Goal: Information Seeking & Learning: Learn about a topic

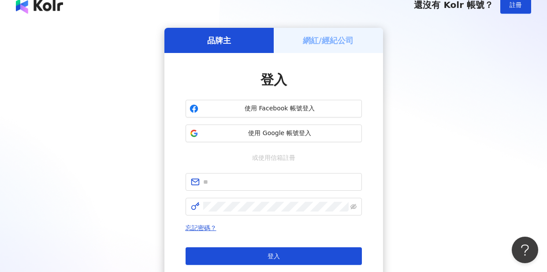
scroll to position [51, 0]
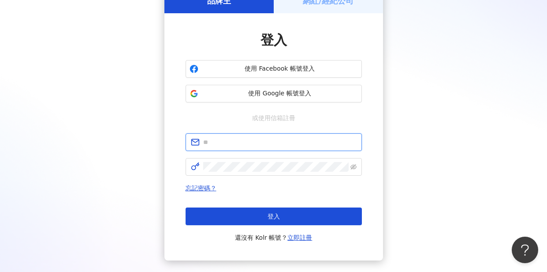
type input "**********"
click at [299, 142] on input "**********" at bounding box center [280, 142] width 154 height 10
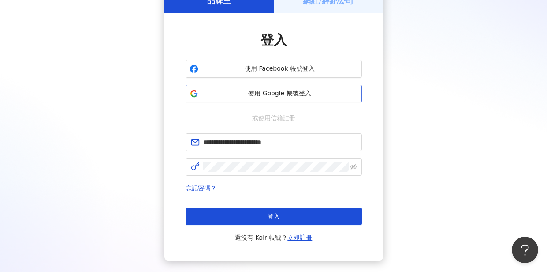
click at [315, 86] on button "使用 Google 帳號登入" at bounding box center [274, 94] width 176 height 18
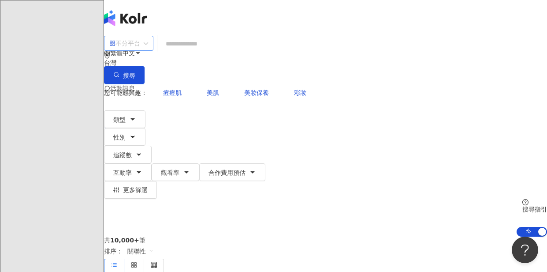
click at [140, 50] on div "不分平台" at bounding box center [124, 43] width 31 height 14
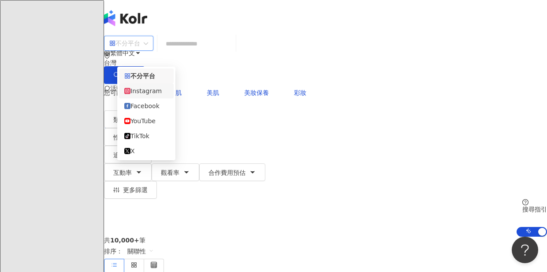
click at [161, 91] on div "Instagram" at bounding box center [146, 91] width 44 height 10
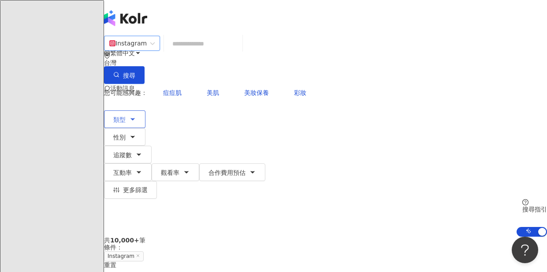
click at [146, 110] on button "類型" at bounding box center [124, 119] width 41 height 18
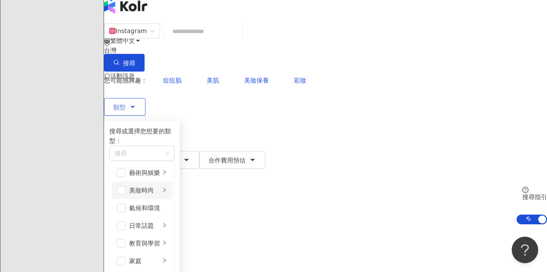
scroll to position [13, 0]
click at [126, 185] on span "button" at bounding box center [121, 189] width 9 height 9
click at [136, 120] on icon "button" at bounding box center [132, 123] width 7 height 7
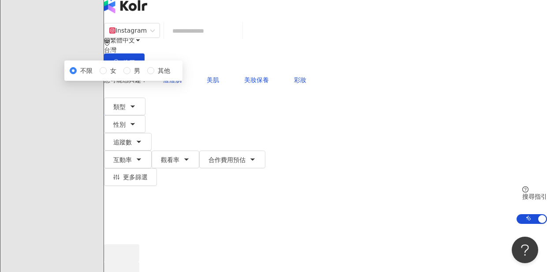
click at [177, 75] on div "不限 女 男 其他" at bounding box center [124, 71] width 108 height 10
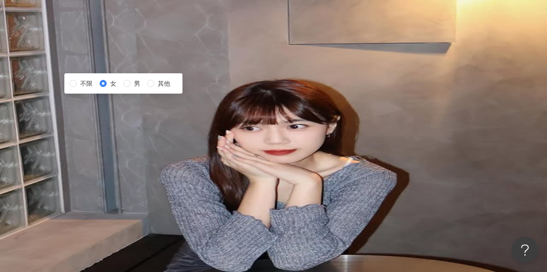
click at [152, 146] on button "追蹤數" at bounding box center [128, 155] width 48 height 18
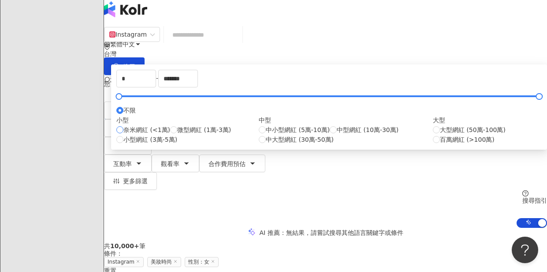
scroll to position [11, 0]
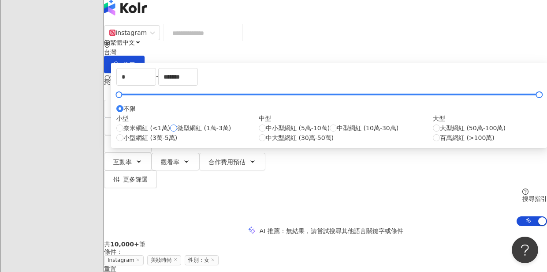
click at [227, 133] on label "微型網紅 (1萬-3萬)" at bounding box center [200, 128] width 61 height 10
type input "*****"
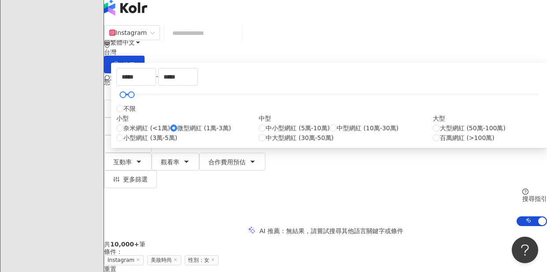
click at [496, 226] on div "AI 推薦 ： 無結果，請嘗試搜尋其他語言關鍵字或條件" at bounding box center [325, 230] width 443 height 9
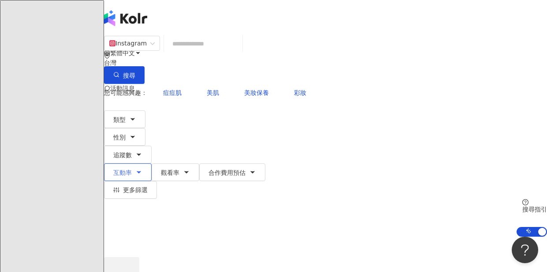
click at [152, 163] on button "互動率" at bounding box center [128, 172] width 48 height 18
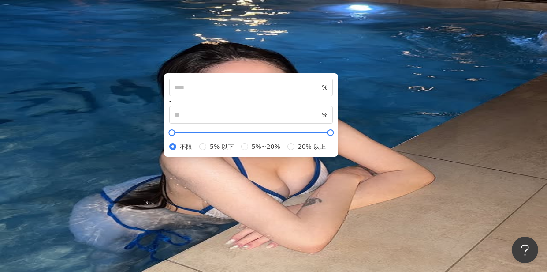
click at [152, 163] on button "互動率" at bounding box center [128, 172] width 48 height 18
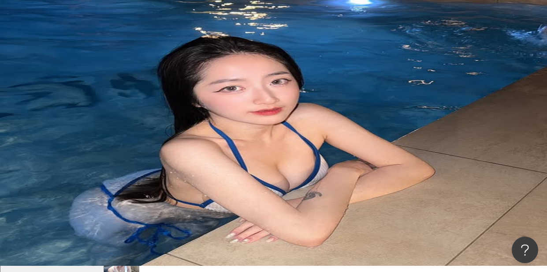
scroll to position [45, 0]
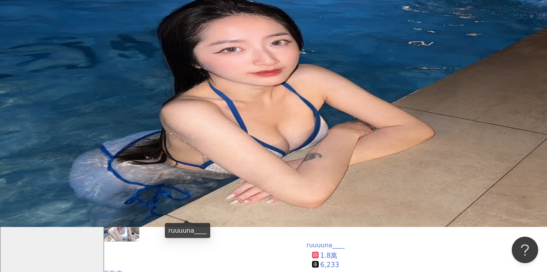
click at [307, 241] on div "ruuuuna____" at bounding box center [326, 244] width 38 height 7
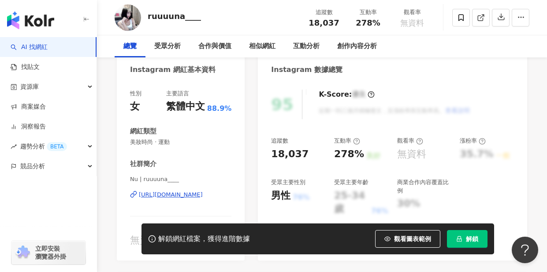
scroll to position [111, 0]
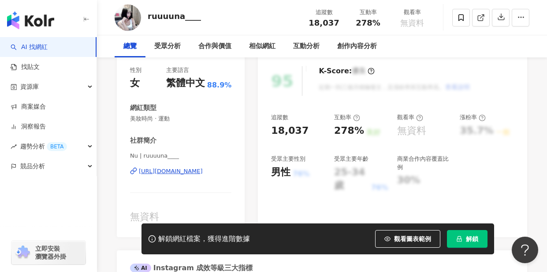
click at [459, 242] on button "解鎖" at bounding box center [467, 239] width 41 height 18
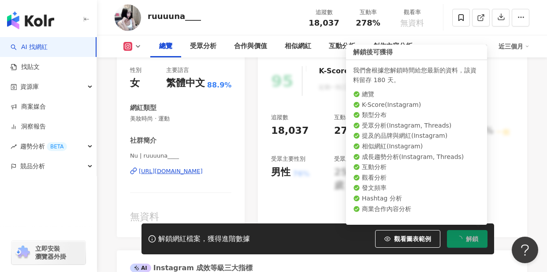
click at [475, 243] on button "解鎖" at bounding box center [467, 239] width 41 height 18
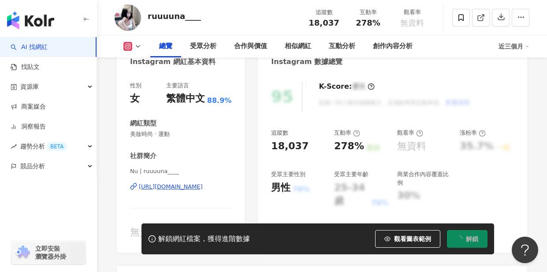
scroll to position [99, 0]
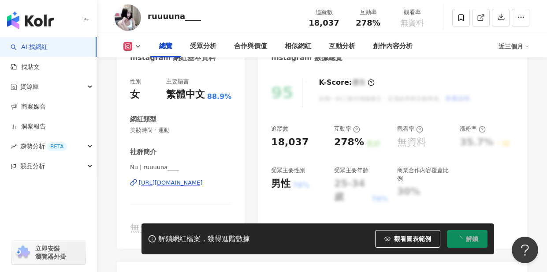
click at [154, 183] on div "[URL][DOMAIN_NAME]" at bounding box center [171, 183] width 64 height 8
